Goal: Find contact information: Find contact information

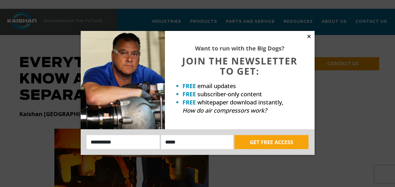
click at [309, 36] on icon at bounding box center [308, 36] width 5 height 5
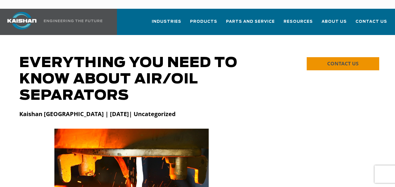
click at [339, 60] on span "CONTACT US" at bounding box center [342, 63] width 31 height 7
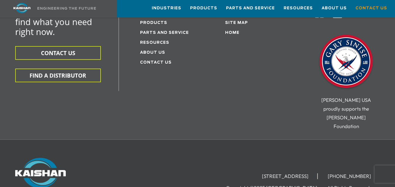
scroll to position [223, 0]
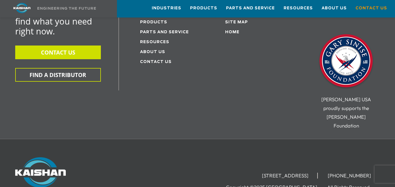
click at [64, 46] on button "CONTACT US" at bounding box center [58, 53] width 86 height 14
